Goal: Information Seeking & Learning: Learn about a topic

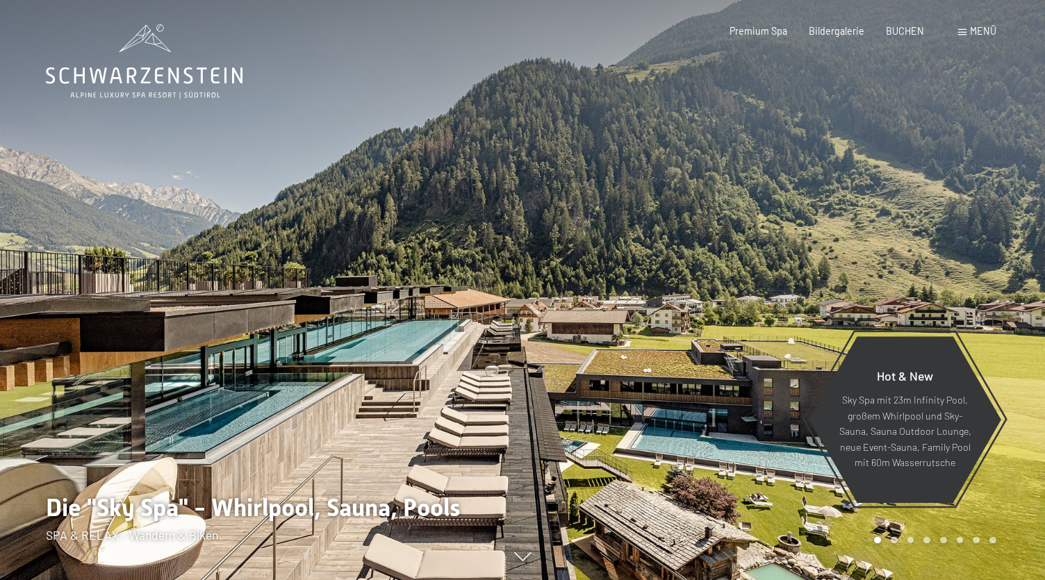
drag, startPoint x: 580, startPoint y: 361, endPoint x: 388, endPoint y: 360, distance: 192.5
click at [388, 580] on div at bounding box center [522, 580] width 1003 height 0
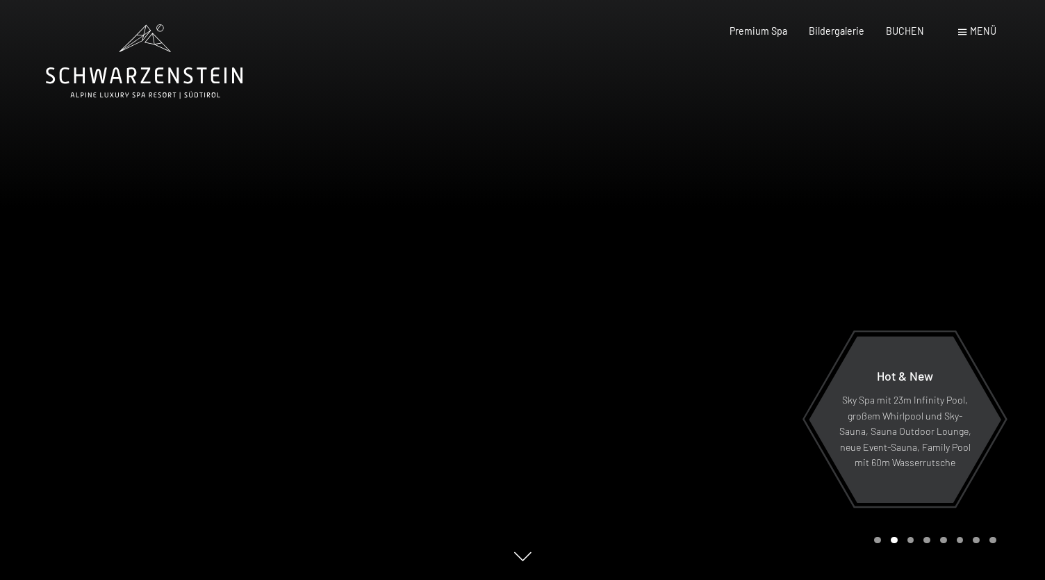
click at [190, 323] on div at bounding box center [261, 290] width 523 height 580
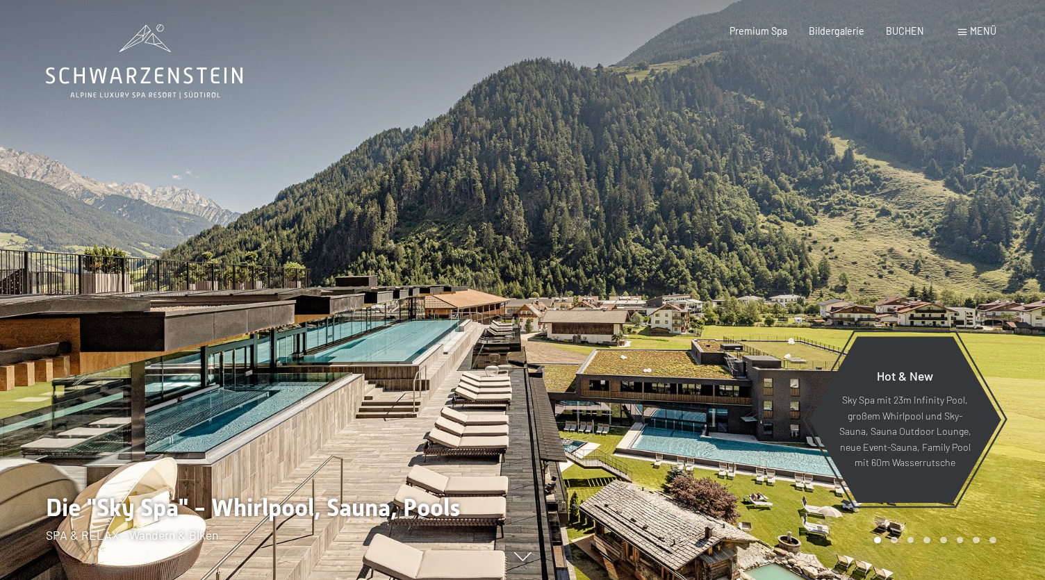
click at [131, 309] on div at bounding box center [261, 290] width 523 height 580
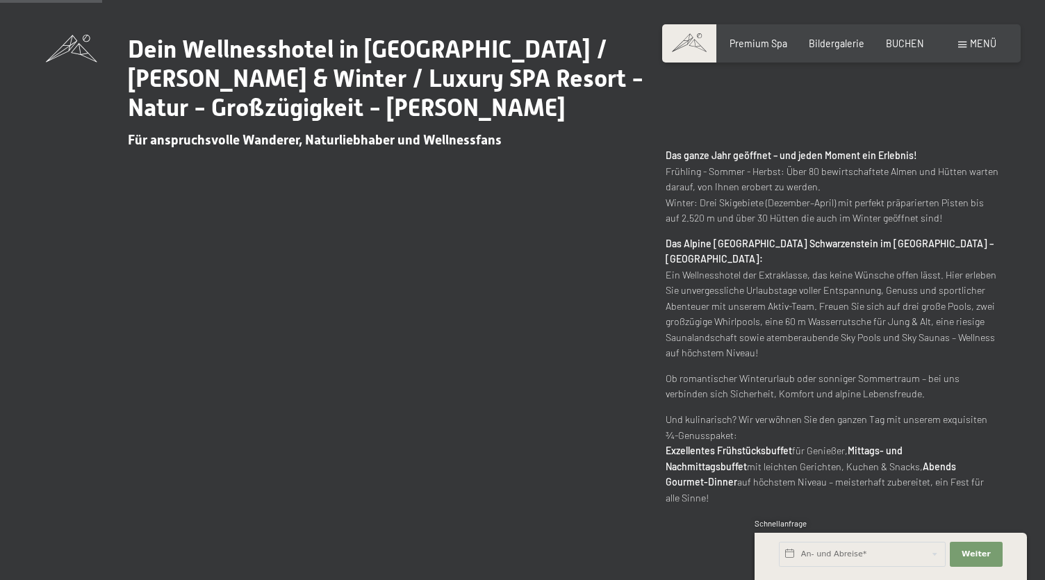
scroll to position [640, 0]
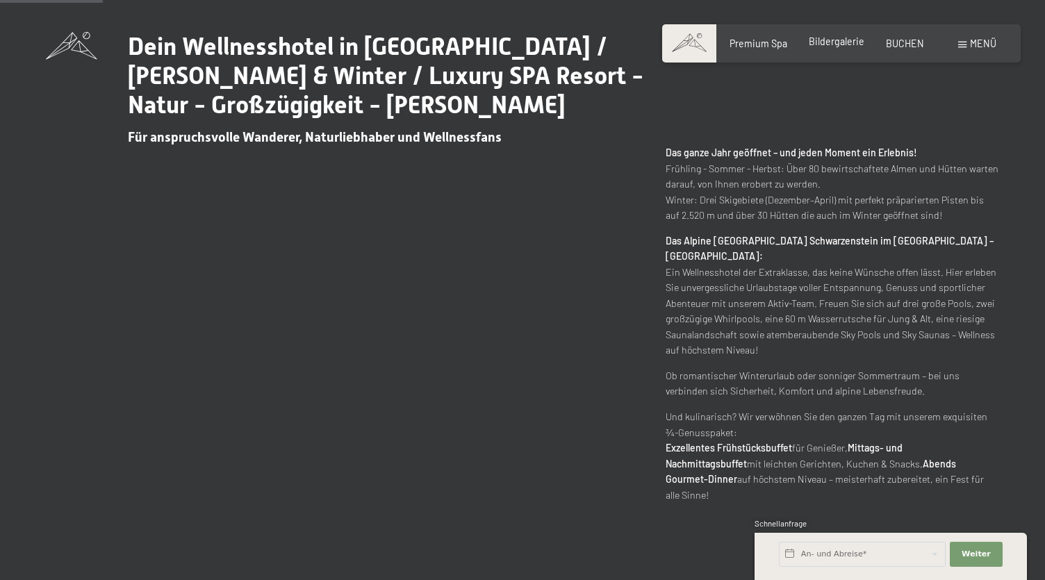
click at [842, 47] on div "Bildergalerie" at bounding box center [837, 42] width 56 height 14
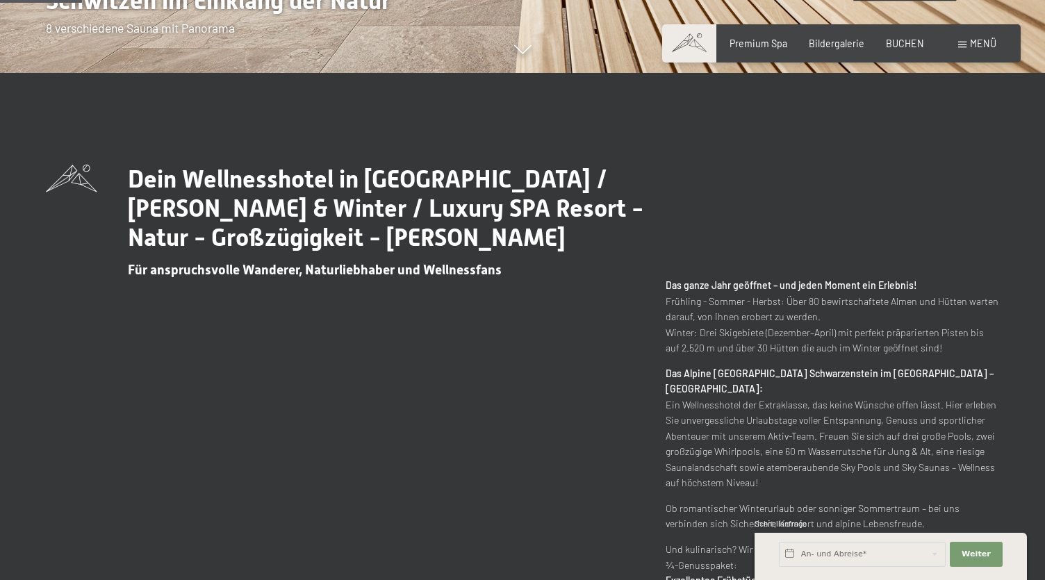
scroll to position [507, 0]
click at [764, 43] on span "Premium Spa" at bounding box center [759, 41] width 58 height 12
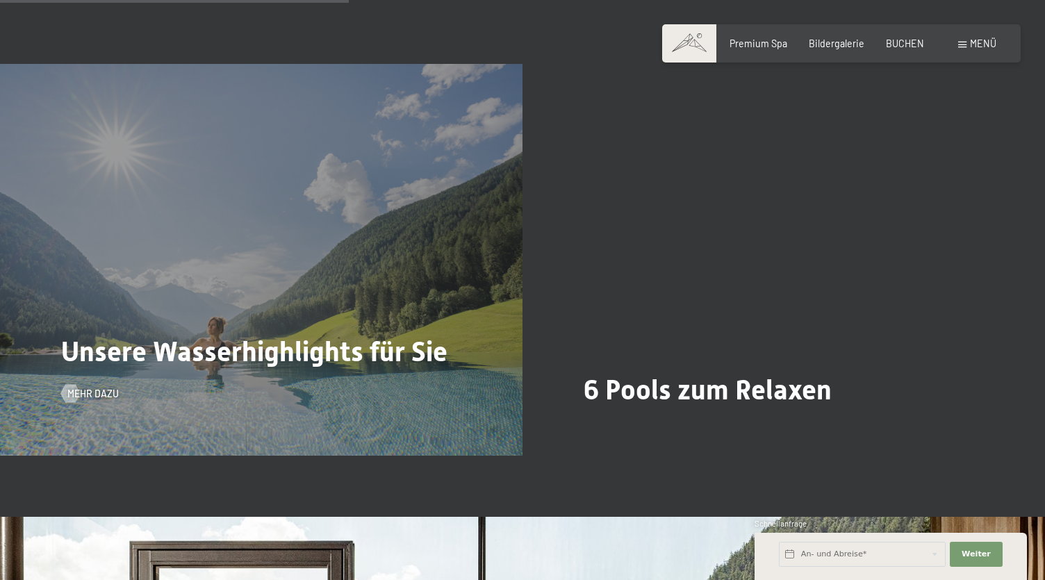
scroll to position [2981, 0]
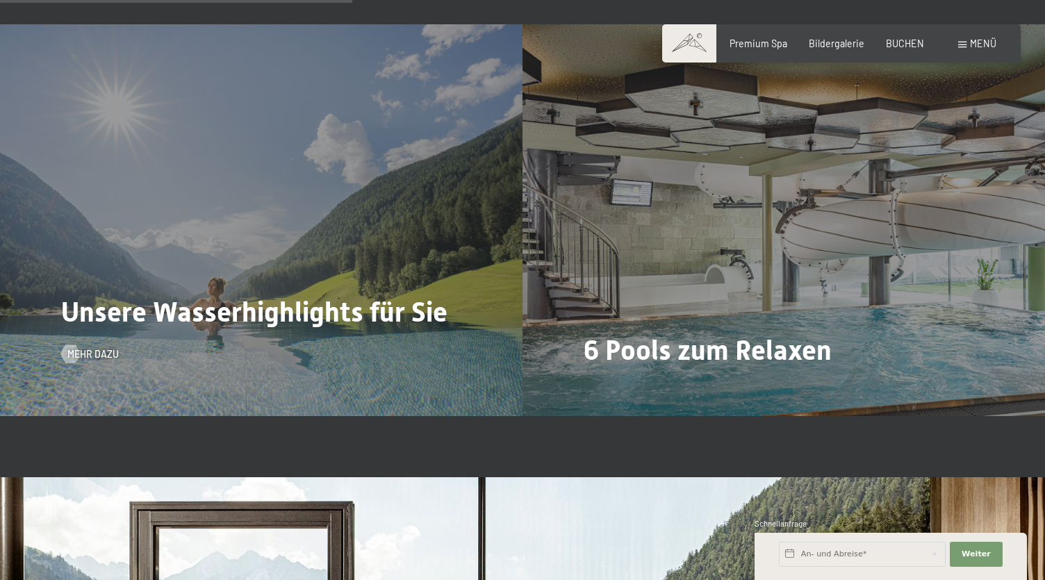
click at [287, 267] on div "Unsere Wasserhighlights für Sie Mehr dazu" at bounding box center [261, 220] width 523 height 392
click at [106, 349] on span "Mehr dazu" at bounding box center [106, 354] width 51 height 14
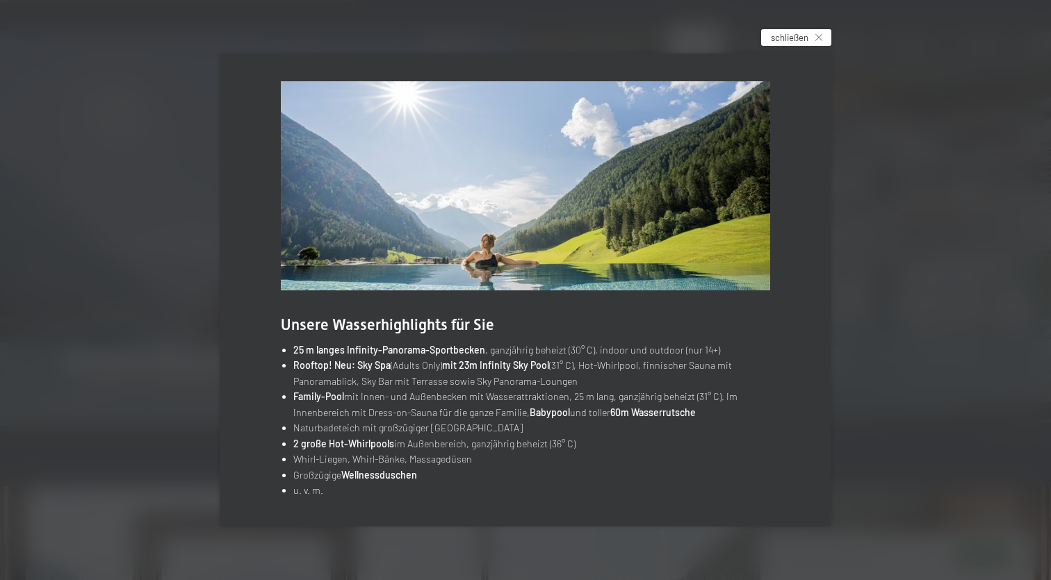
click at [815, 40] on icon at bounding box center [818, 37] width 7 height 7
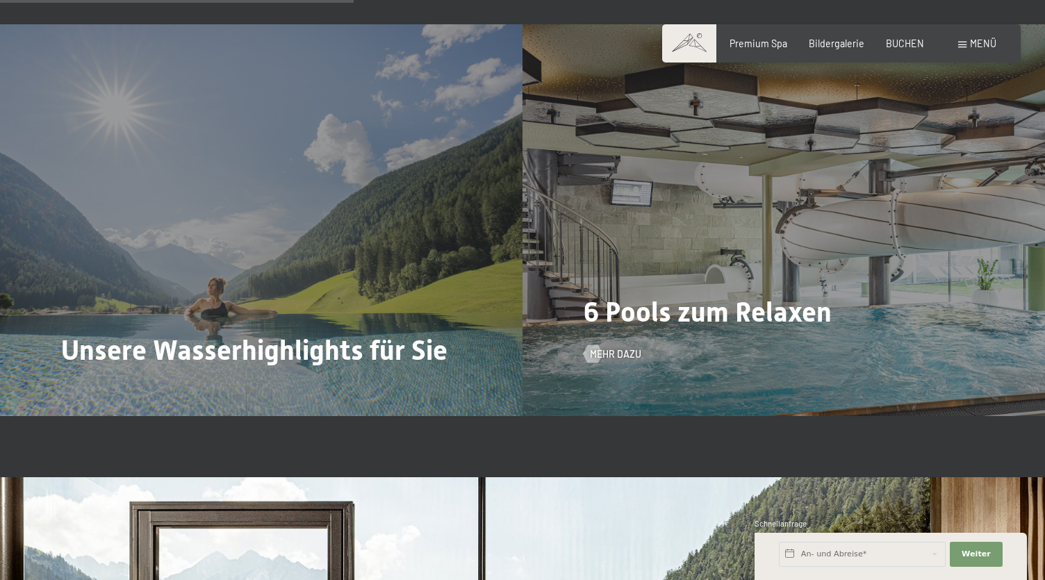
scroll to position [3010, 0]
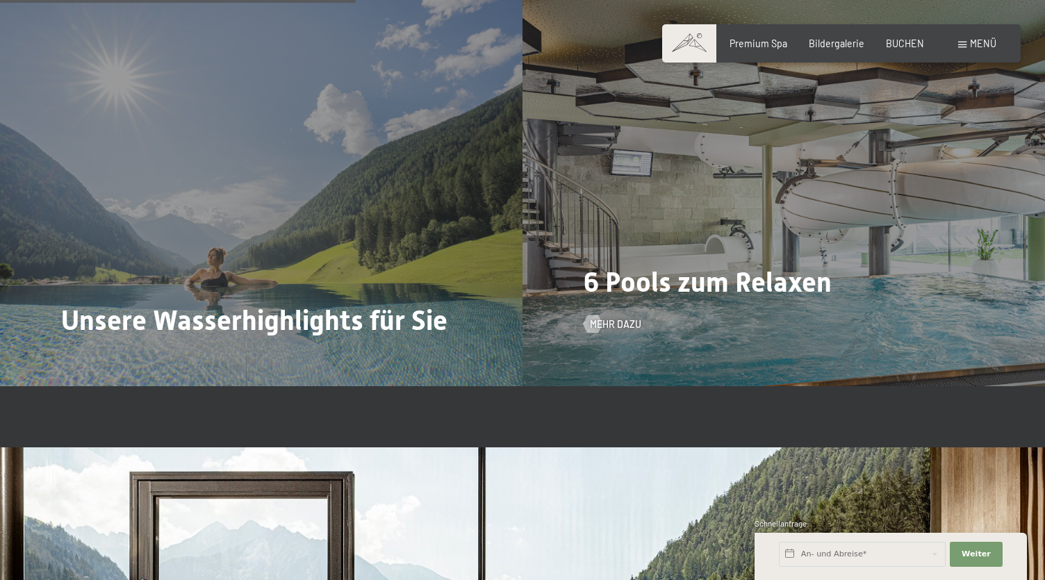
click at [628, 328] on div "6 Pools zum Relaxen Mehr dazu" at bounding box center [784, 190] width 523 height 392
click at [628, 321] on span "Mehr dazu" at bounding box center [629, 325] width 51 height 14
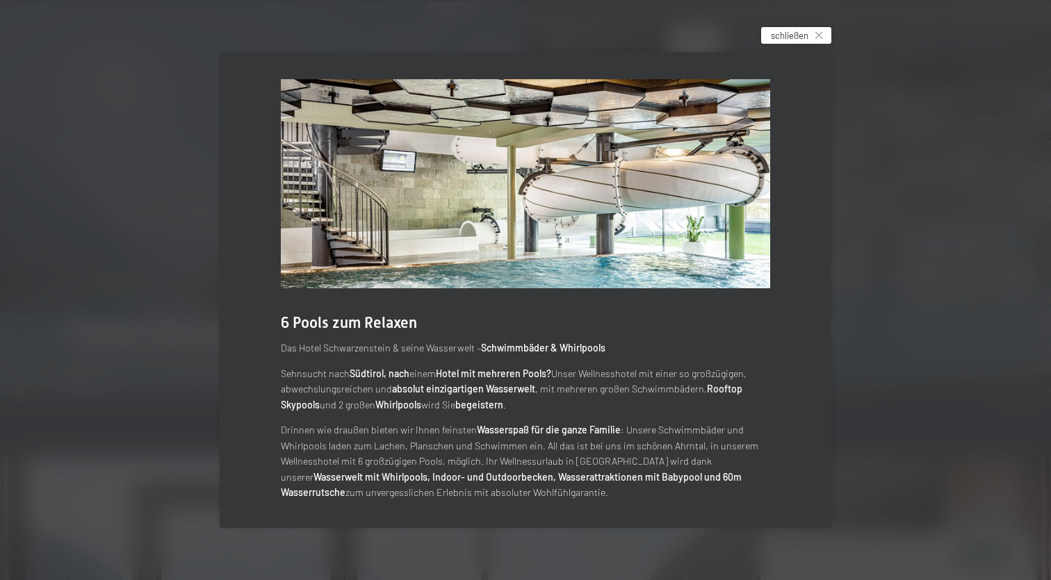
click at [810, 35] on div "schließen" at bounding box center [796, 35] width 70 height 17
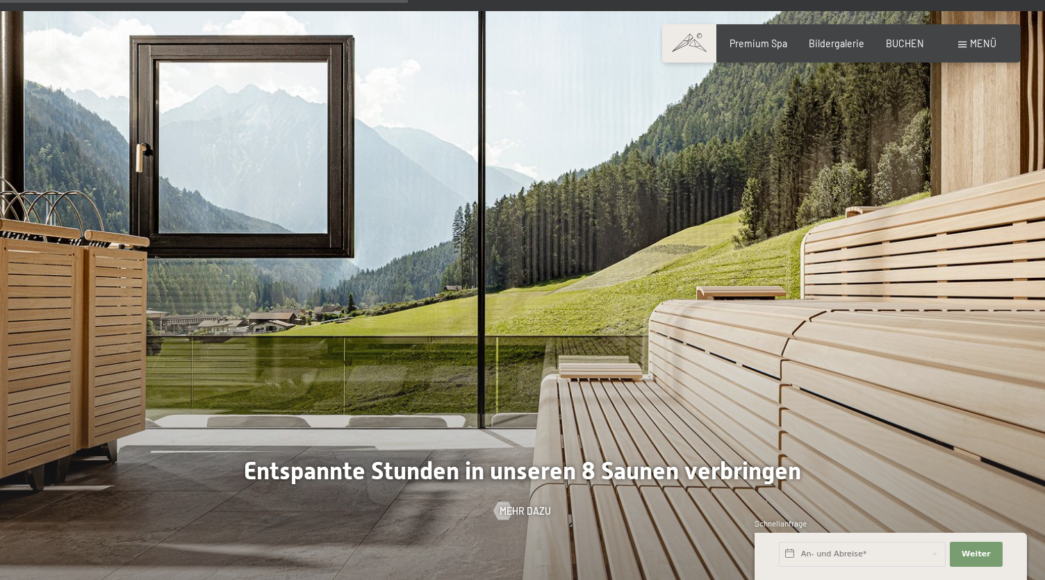
scroll to position [3467, 0]
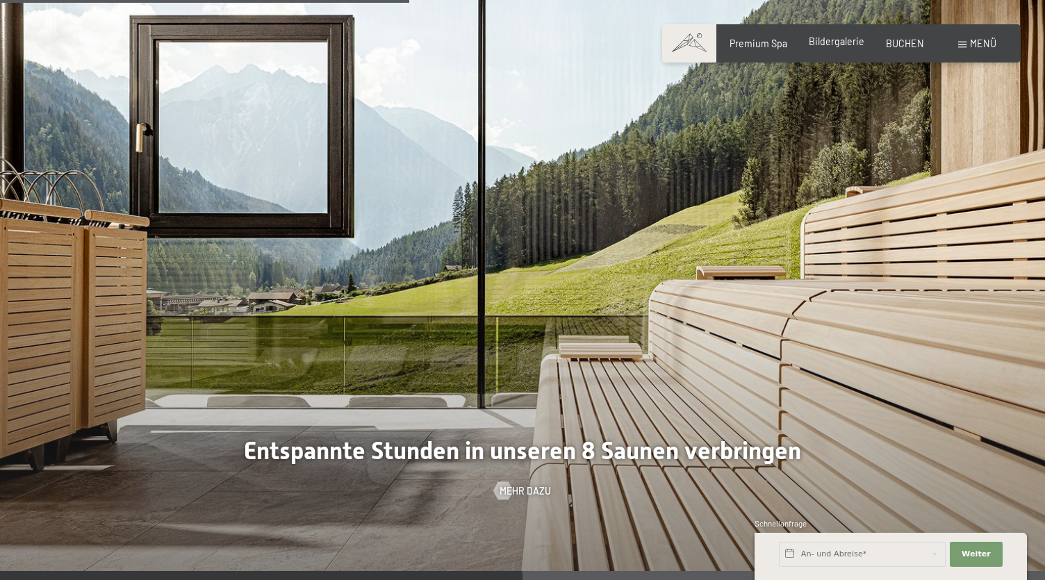
click at [835, 39] on span "Bildergalerie" at bounding box center [837, 41] width 56 height 12
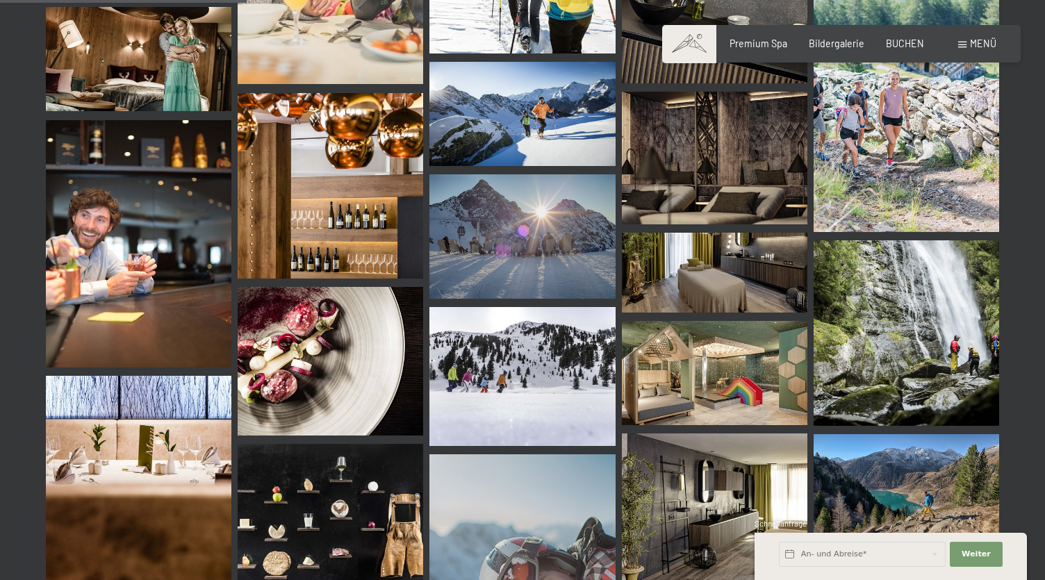
scroll to position [3496, 0]
click at [660, 383] on img at bounding box center [715, 372] width 186 height 104
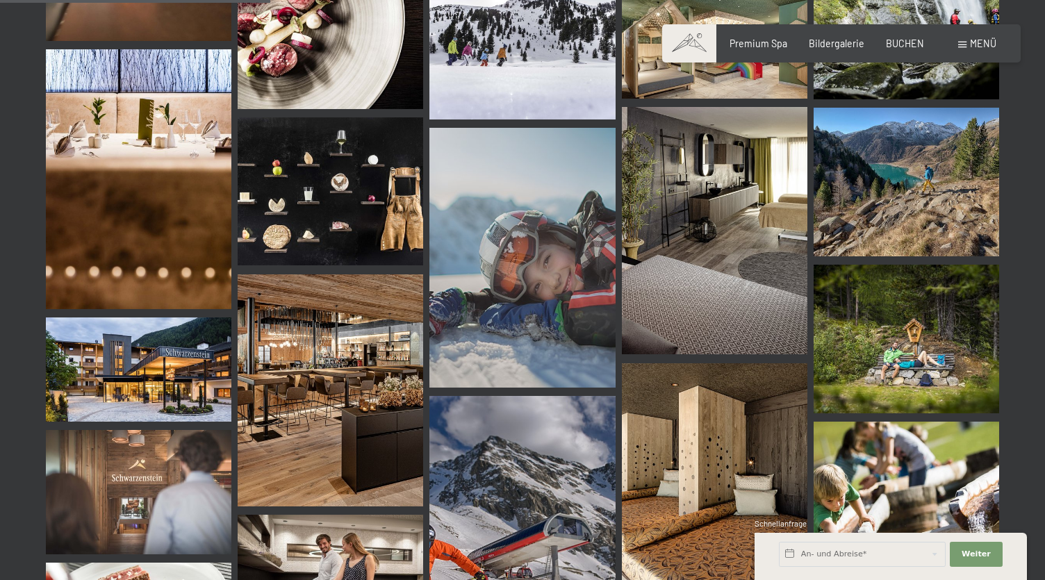
scroll to position [3824, 0]
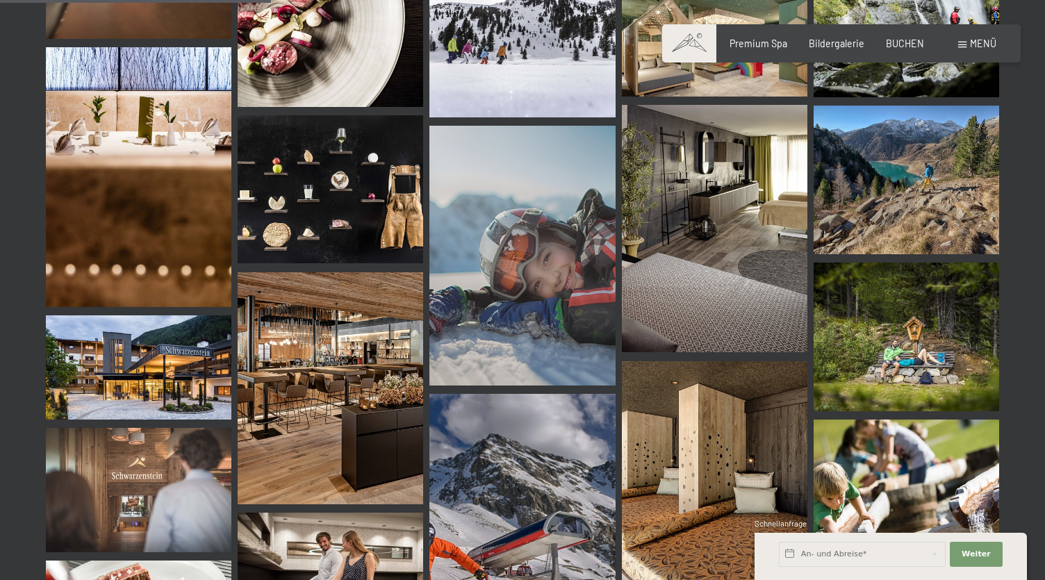
click at [160, 357] on img at bounding box center [139, 368] width 186 height 104
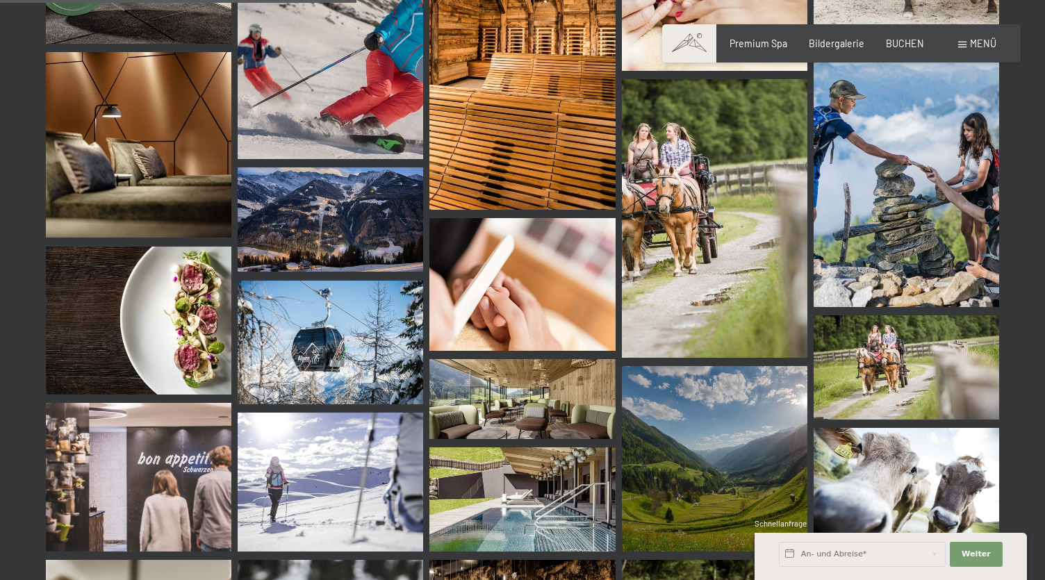
scroll to position [5036, 0]
